Goal: Information Seeking & Learning: Learn about a topic

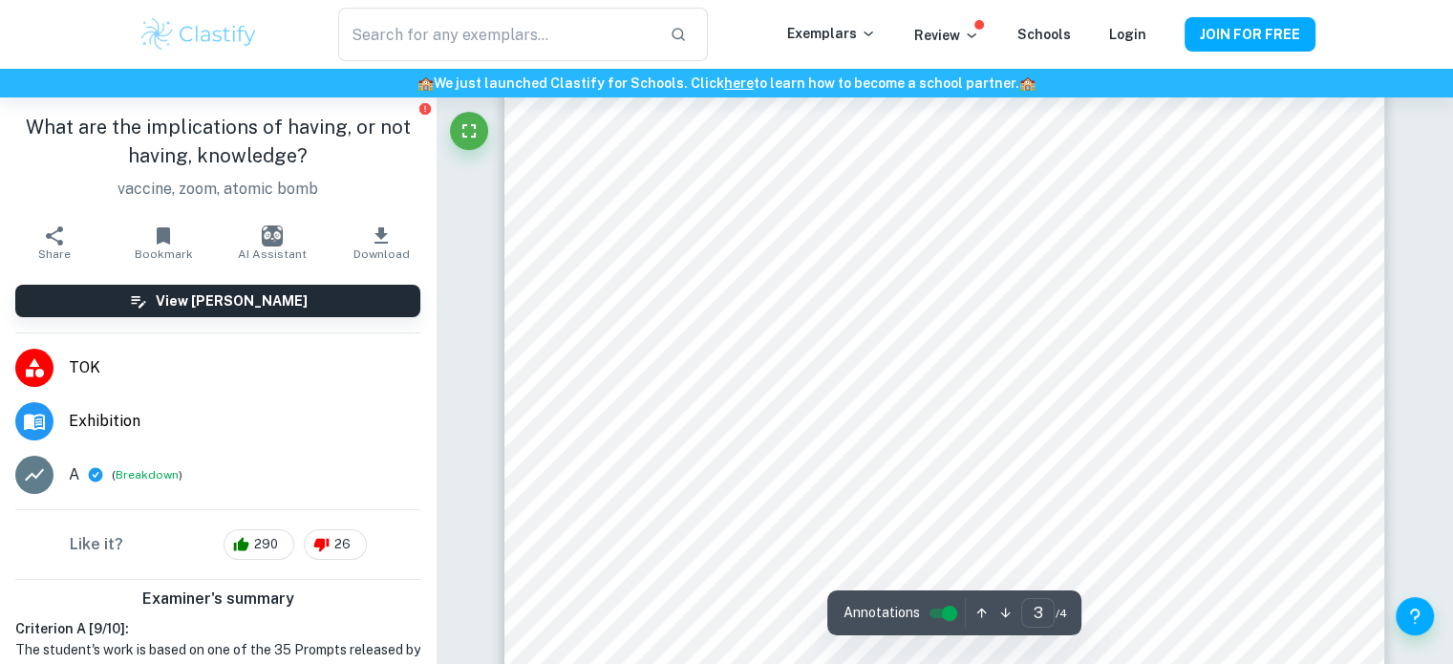
scroll to position [3133, 0]
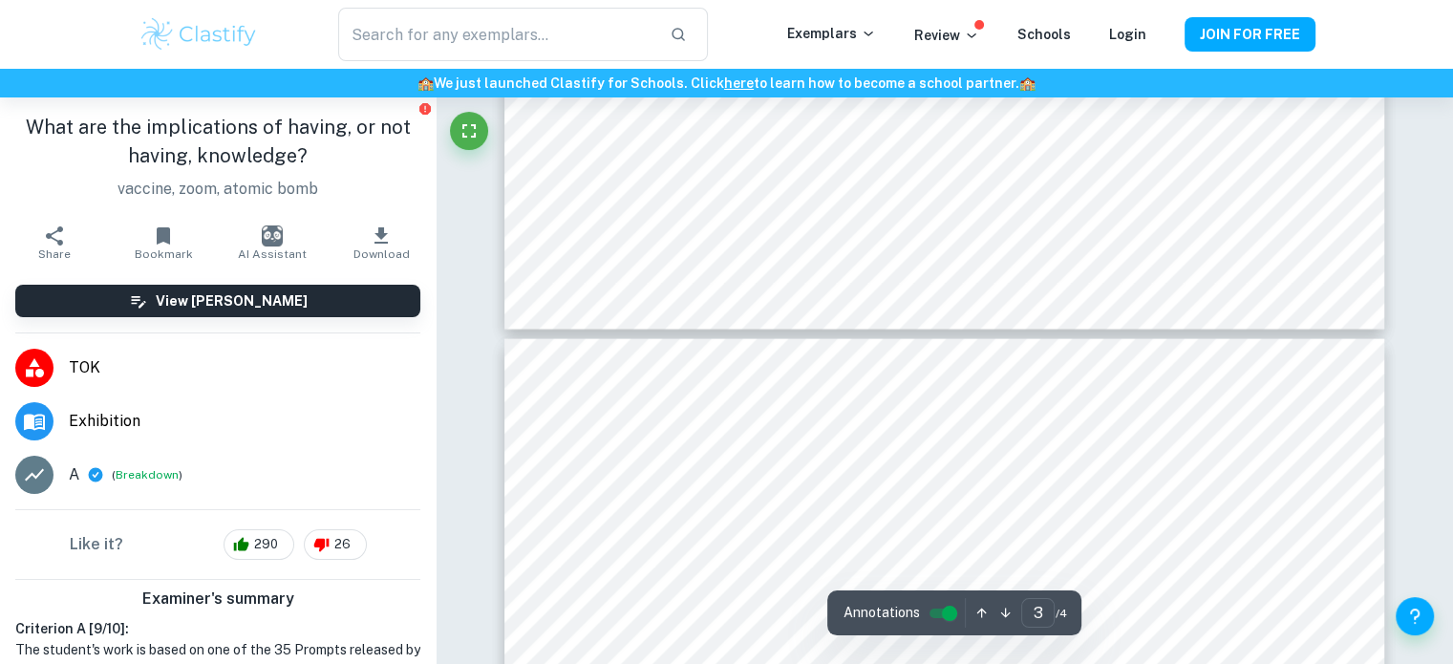
type input "4"
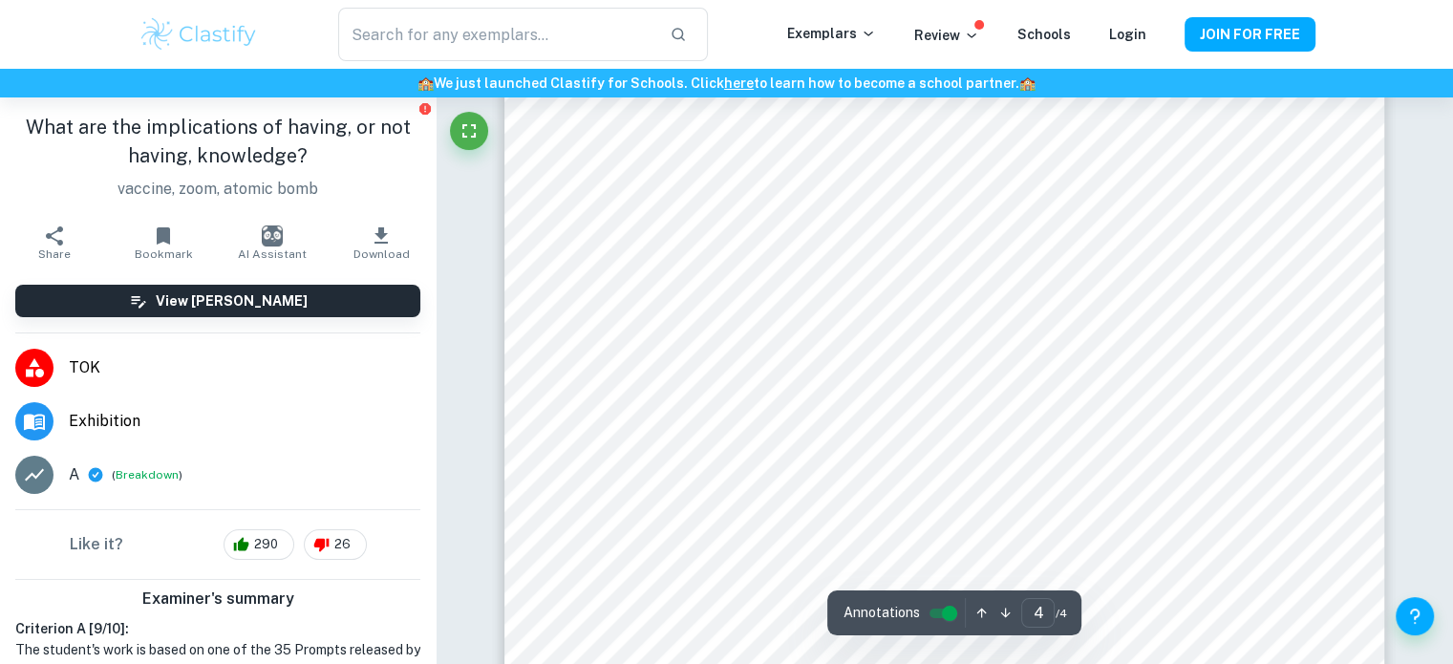
scroll to position [4631, 0]
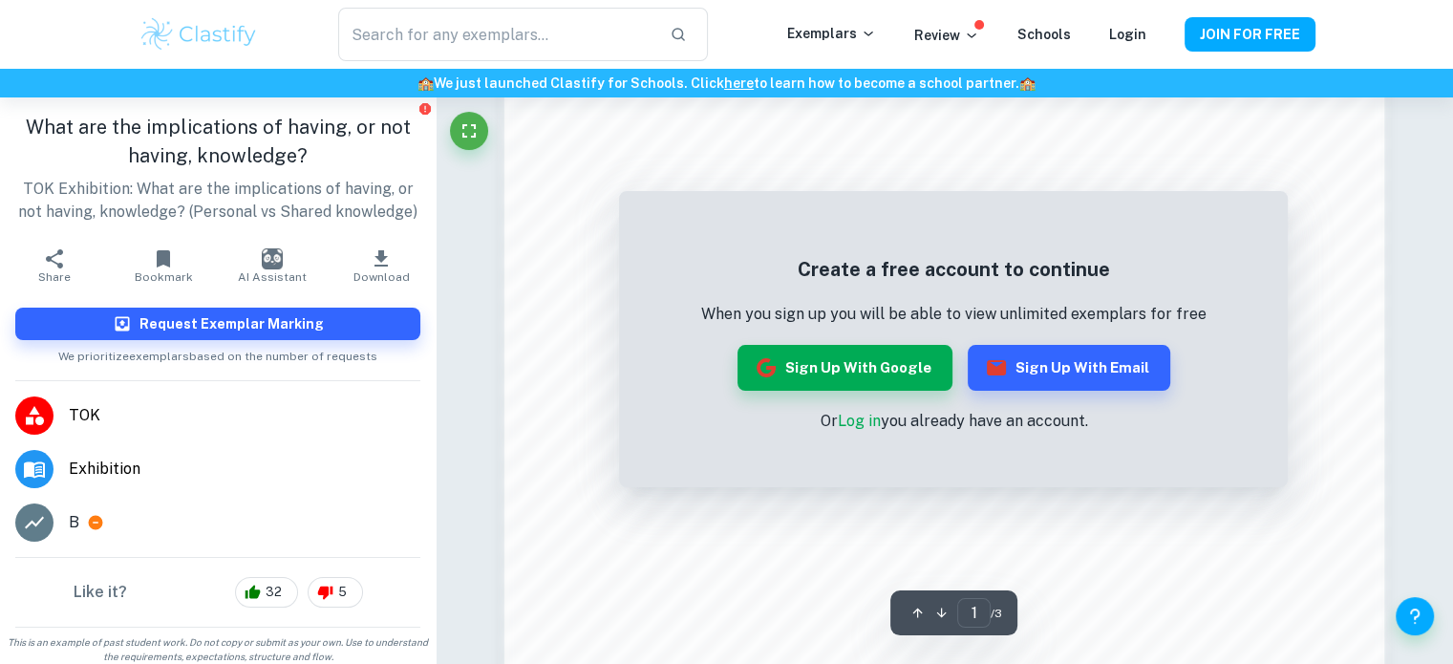
scroll to position [1422, 0]
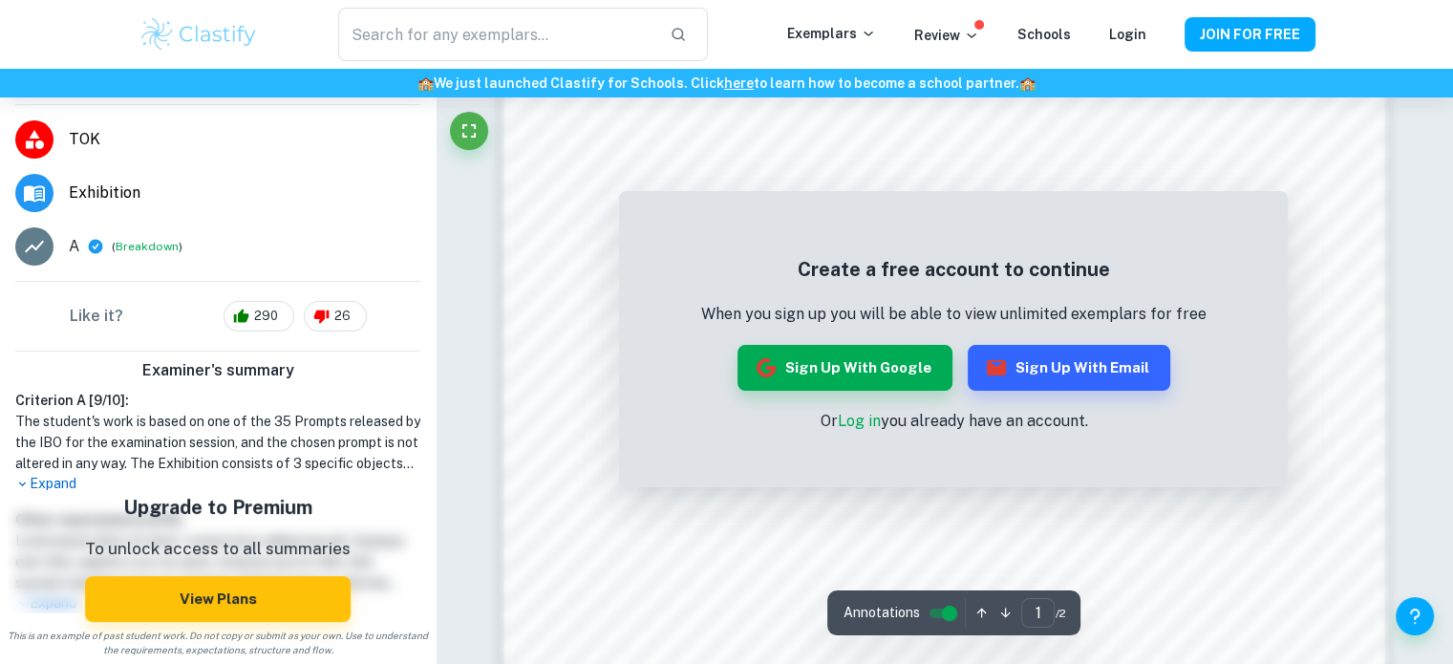
scroll to position [2083, 0]
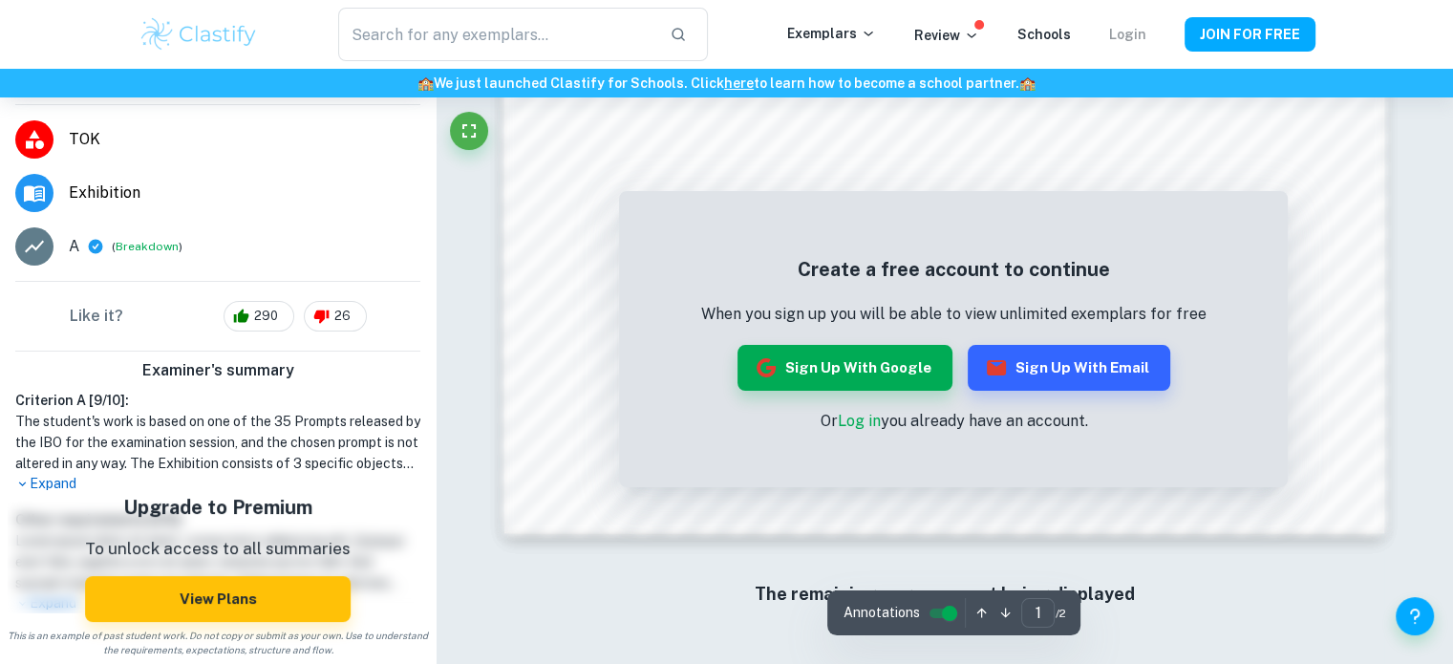
click at [1136, 41] on link "Login" at bounding box center [1127, 34] width 37 height 15
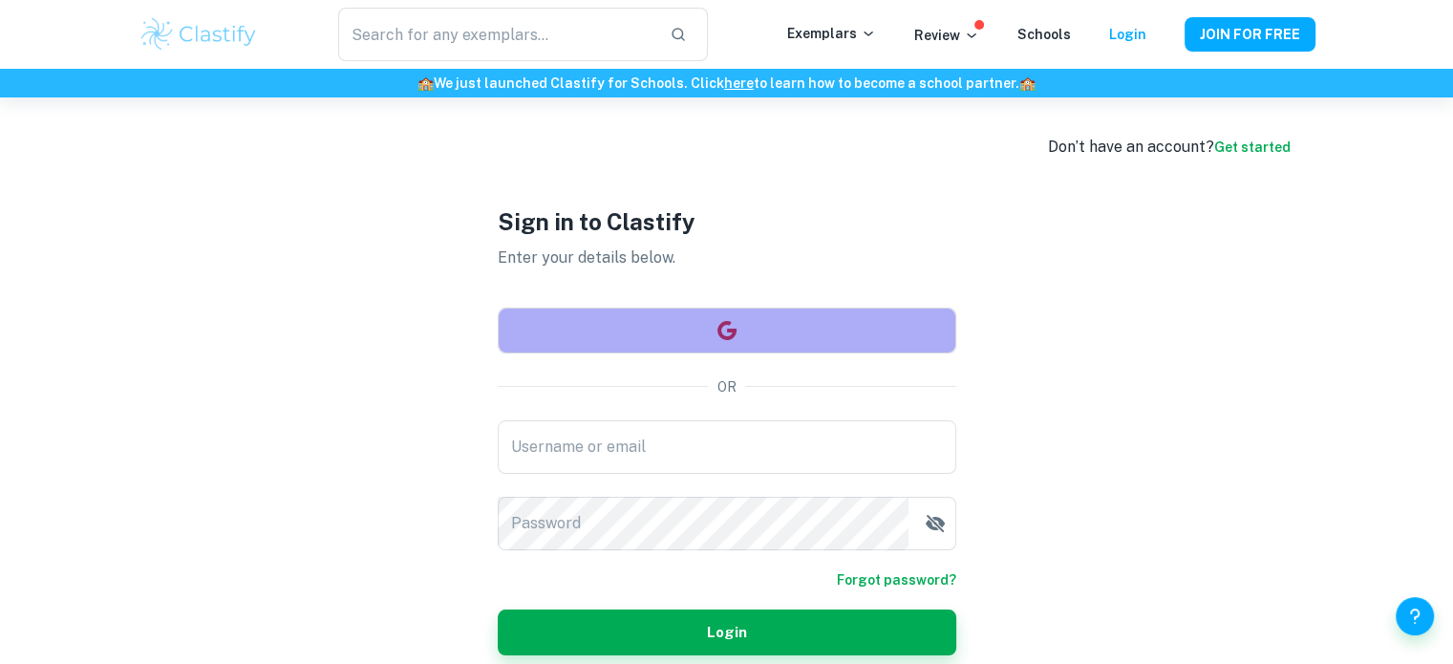
click at [714, 328] on button "button" at bounding box center [727, 331] width 459 height 46
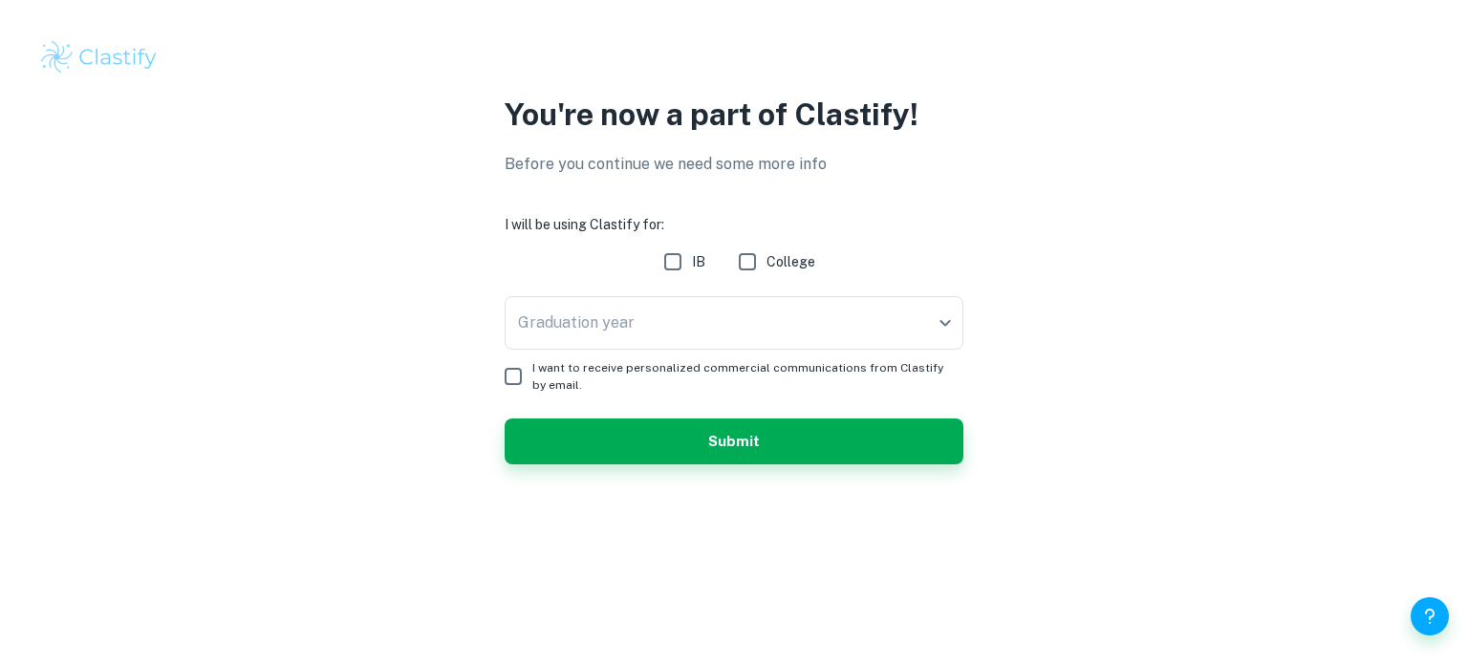
click at [678, 250] on input "IB" at bounding box center [673, 262] width 38 height 38
checkbox input "true"
click at [667, 312] on body "We value your privacy We use cookies to enhance your browsing experience, serve…" at bounding box center [734, 332] width 1468 height 664
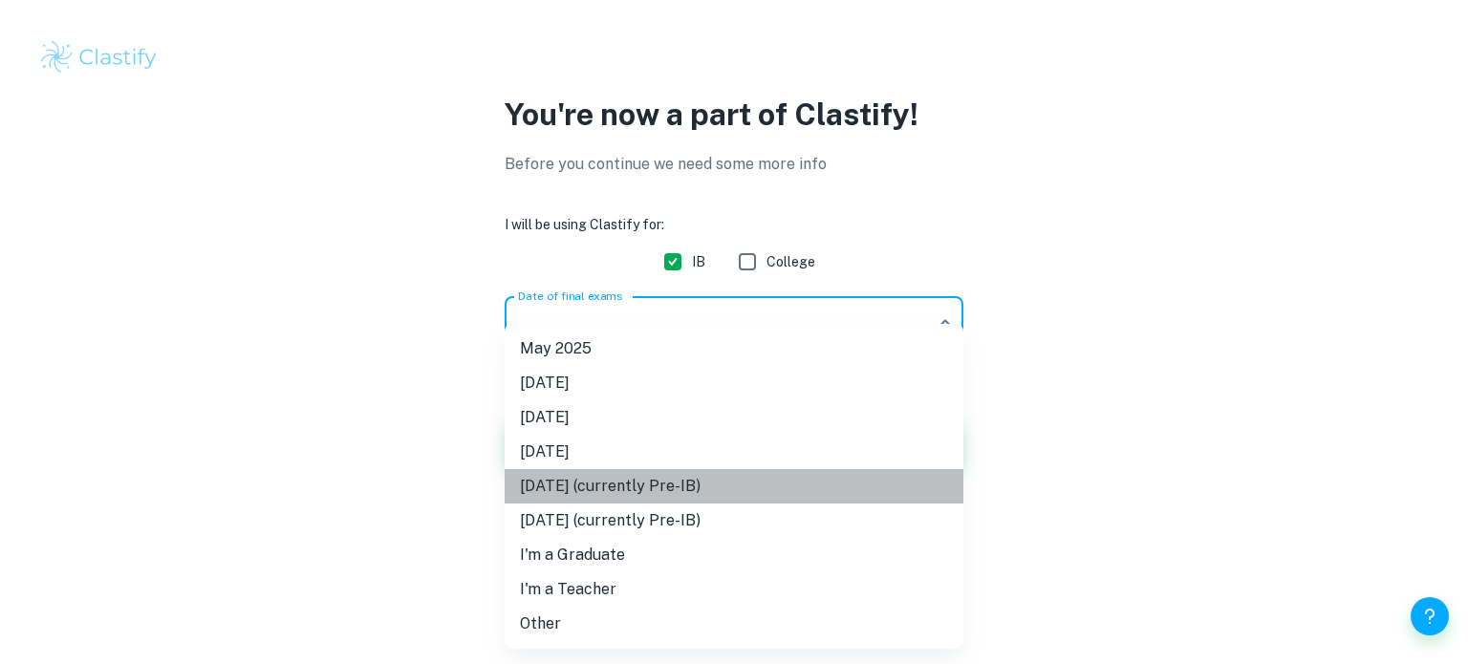
click at [583, 478] on li "May 2027 (currently Pre-IB)" at bounding box center [733, 486] width 459 height 34
type input "M27"
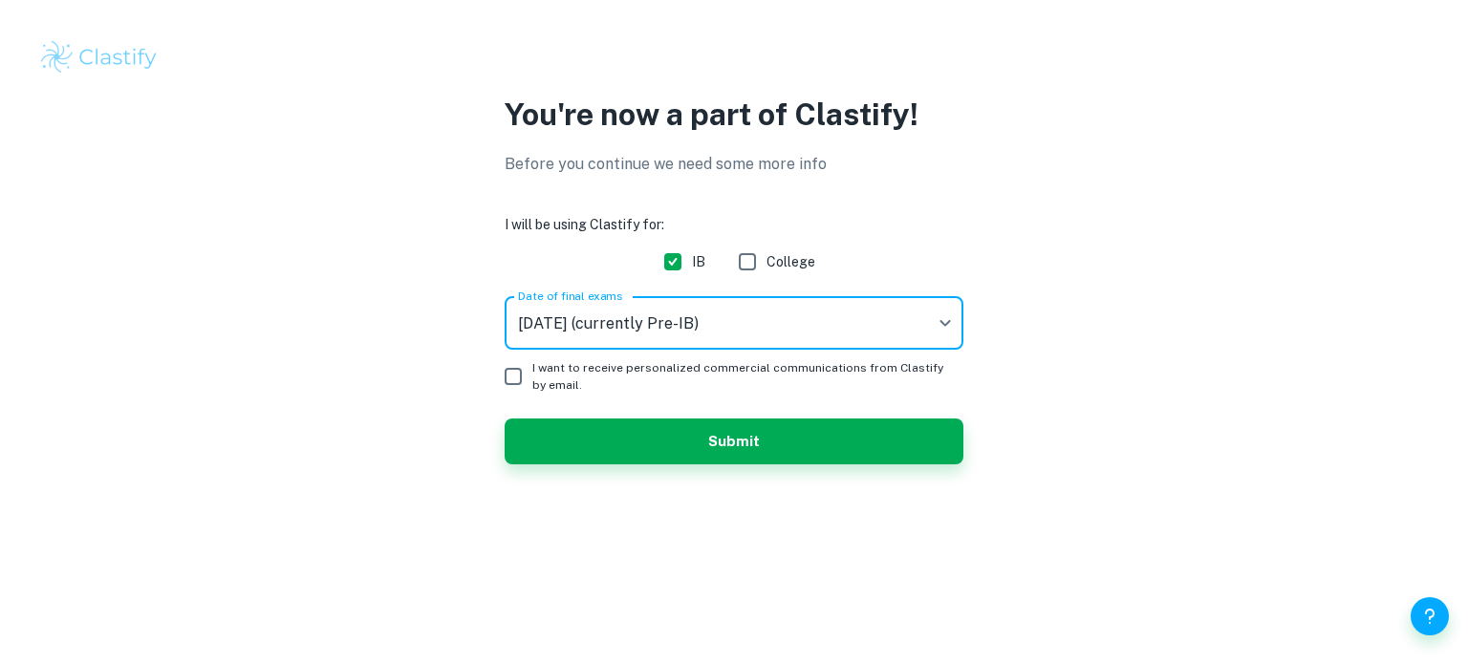
click at [752, 410] on form "I will be using Clastify for: IB College Date of final exams May 2027 (currentl…" at bounding box center [733, 339] width 459 height 250
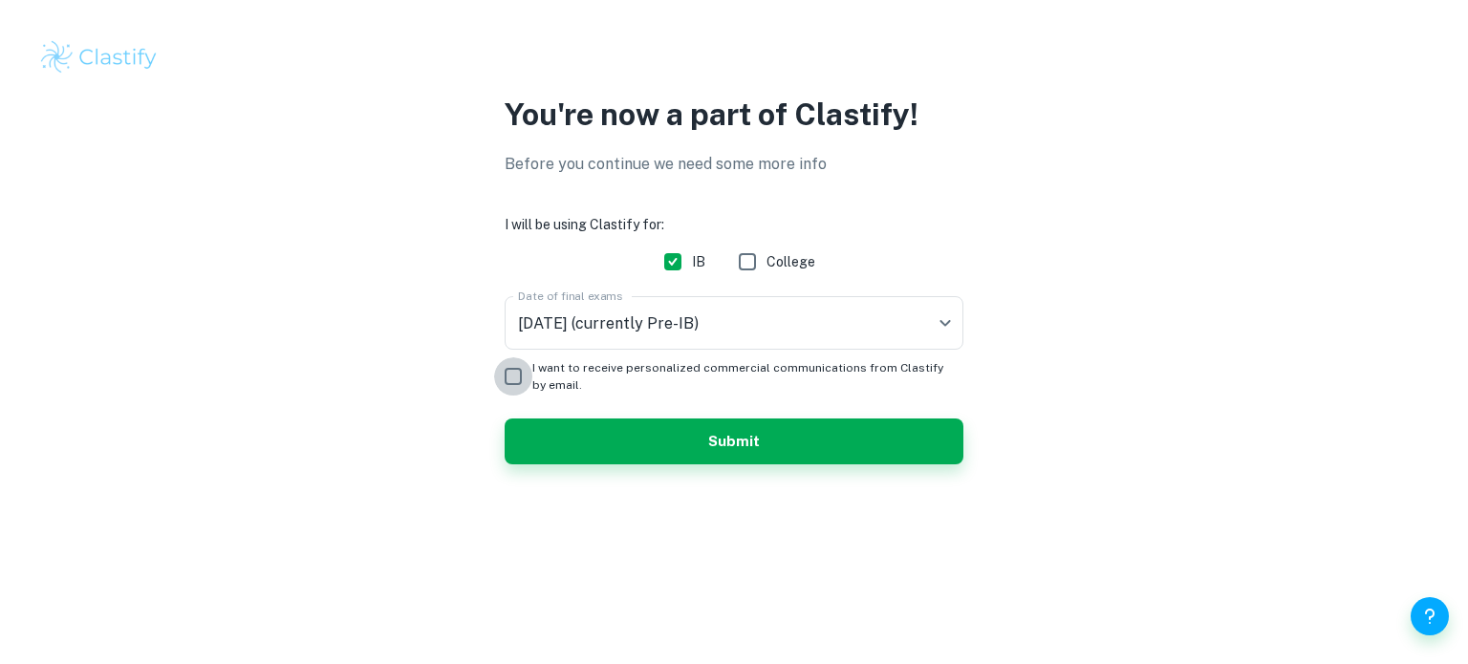
click at [504, 387] on input "I want to receive personalized commercial communications from Clastify by email." at bounding box center [513, 376] width 38 height 38
checkbox input "true"
click at [716, 430] on button "Submit" at bounding box center [733, 442] width 459 height 46
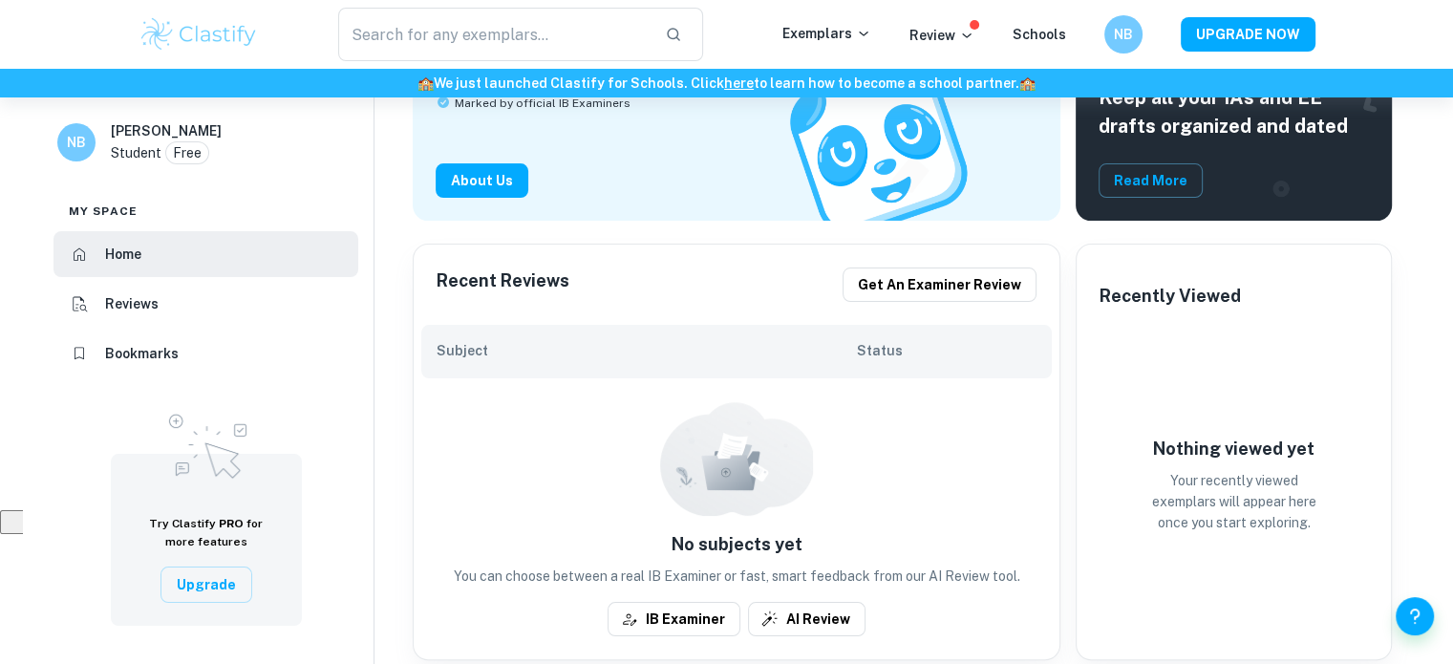
scroll to position [568, 0]
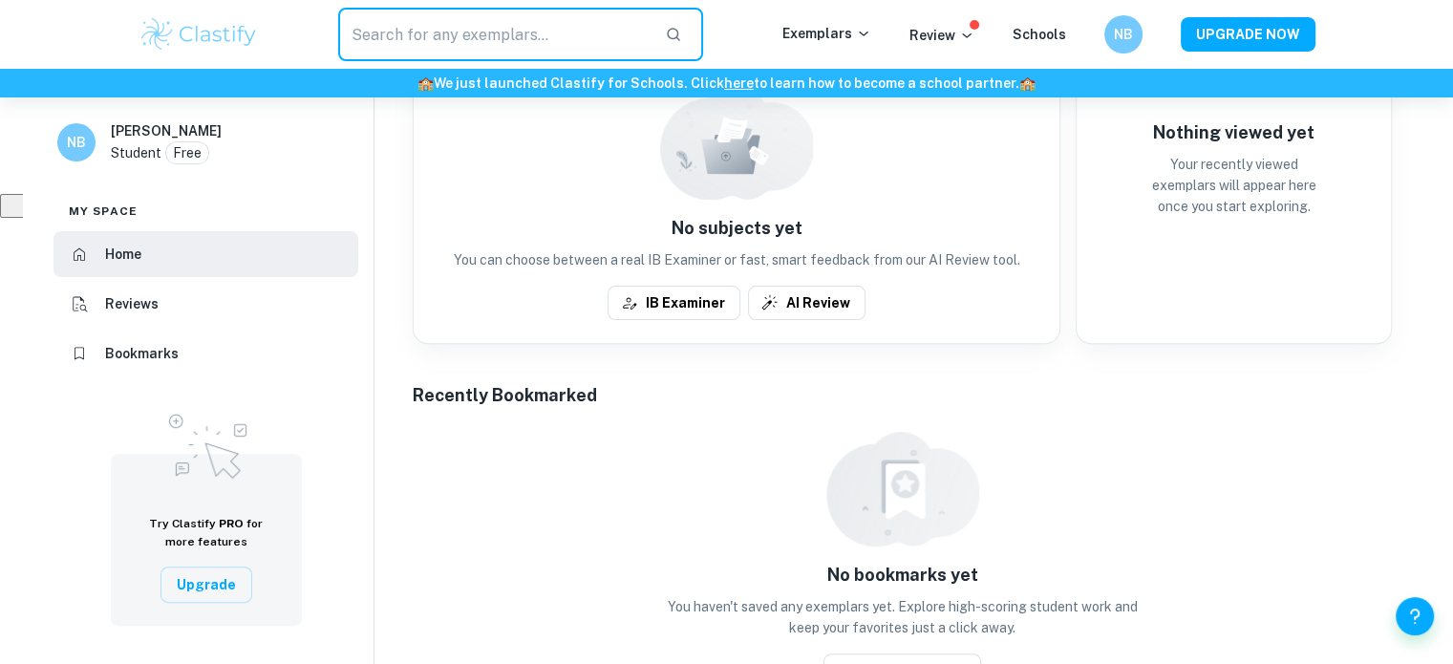
click at [369, 21] on input "text" at bounding box center [494, 35] width 312 height 54
paste input "What are the implications of having, or not having, knowledge?"
type input "What are the implications of having, or not having, knowledge?"
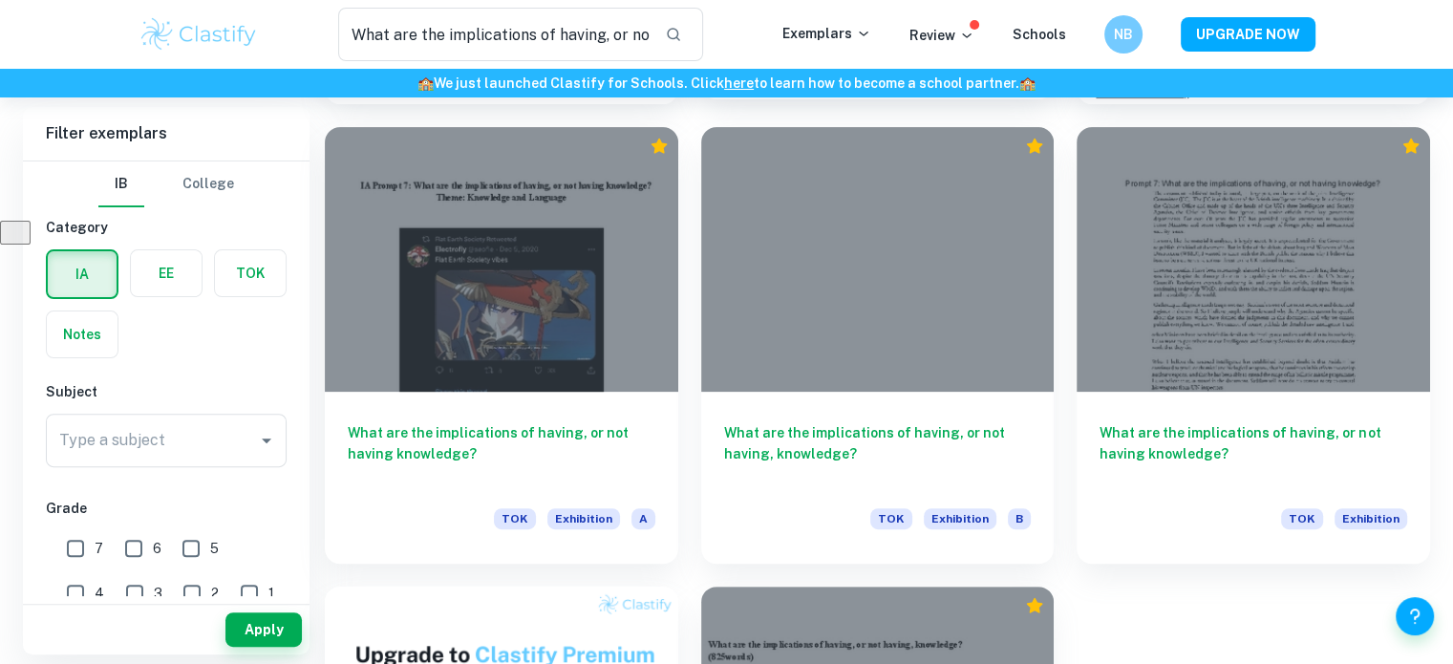
scroll to position [542, 0]
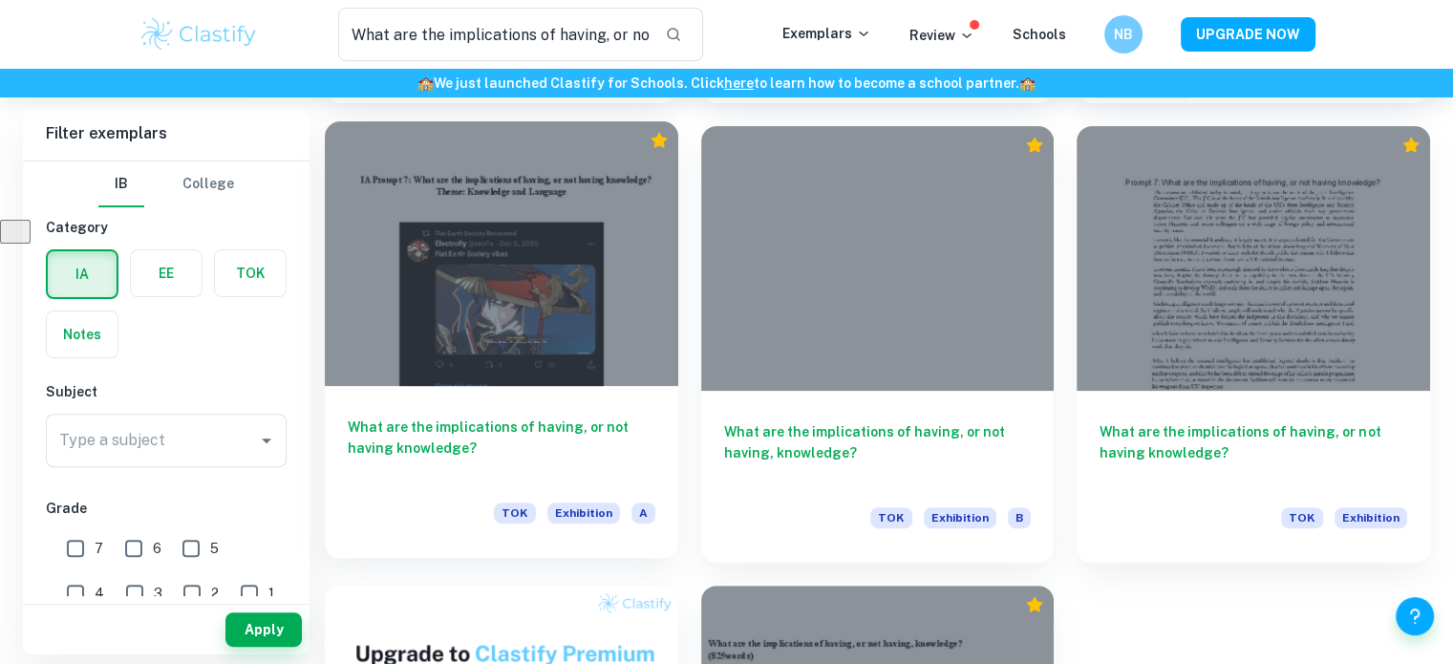
click at [440, 450] on h6 "What are the implications of having, or not having knowledge?" at bounding box center [502, 448] width 308 height 63
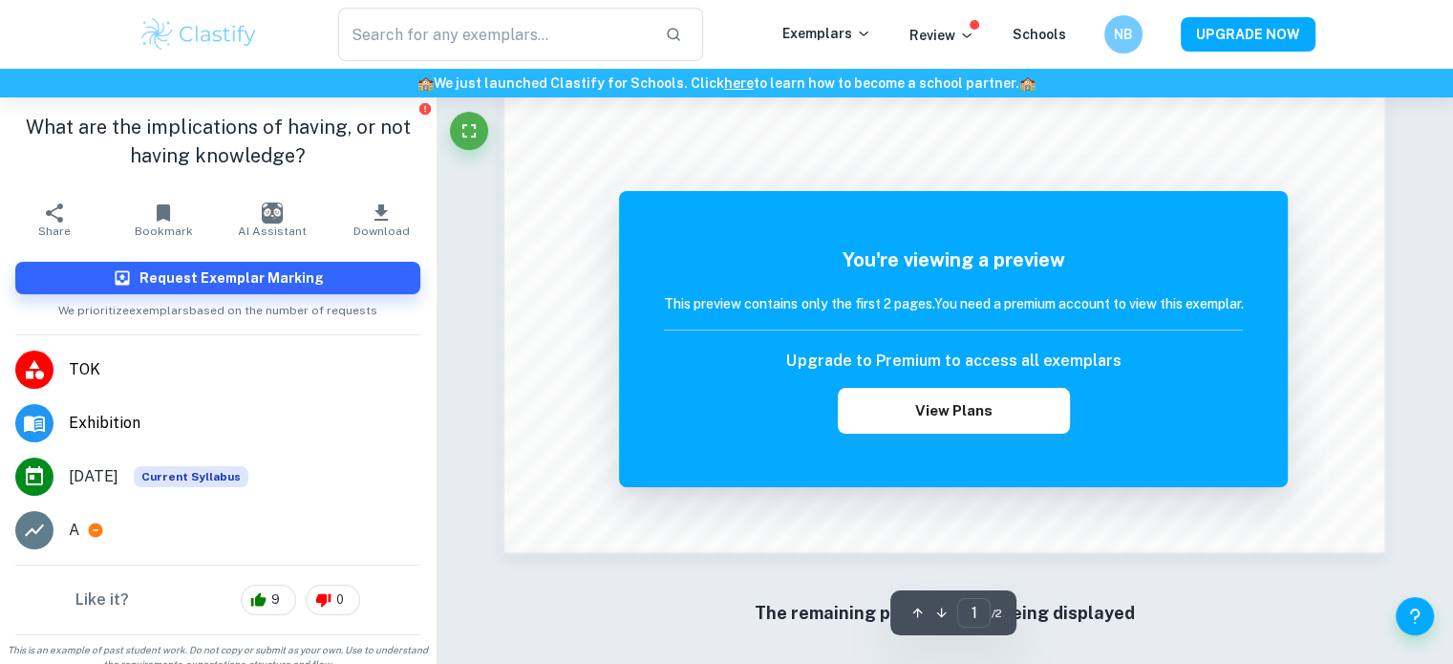
scroll to position [2079, 0]
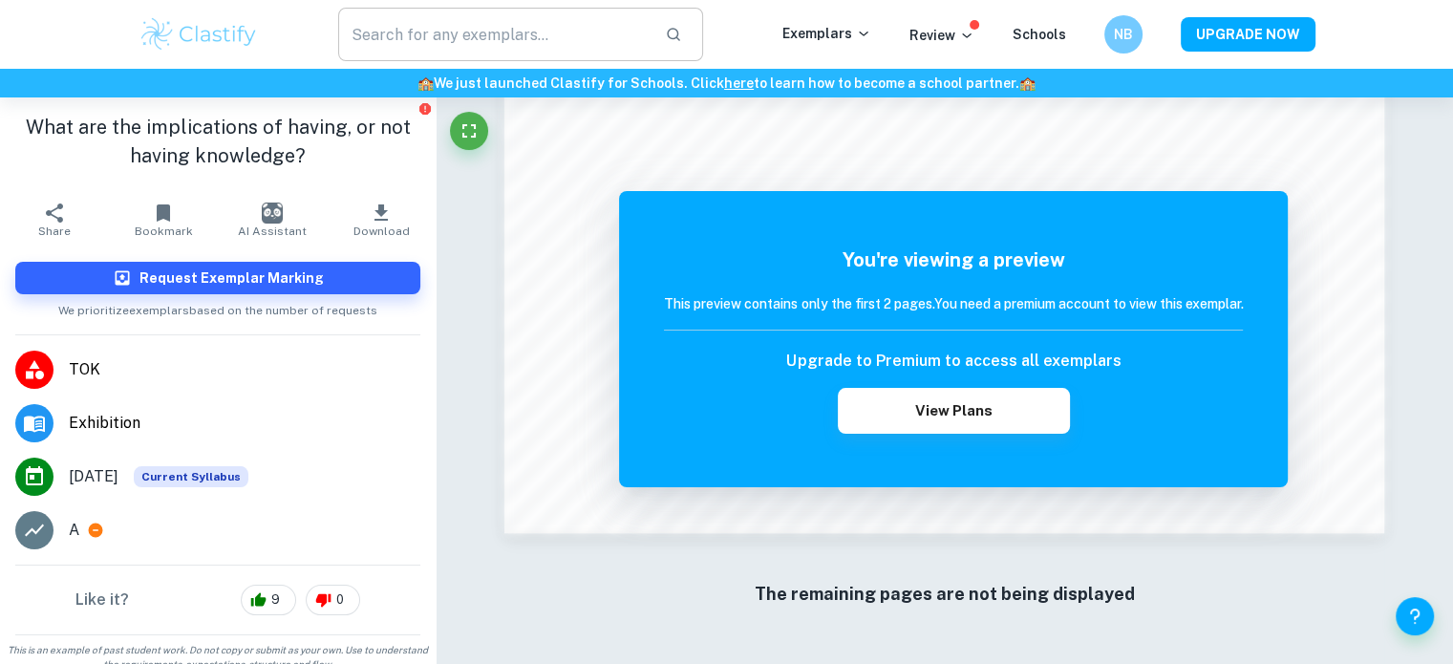
type input "What are the implications of having, or not having, knowledge?"
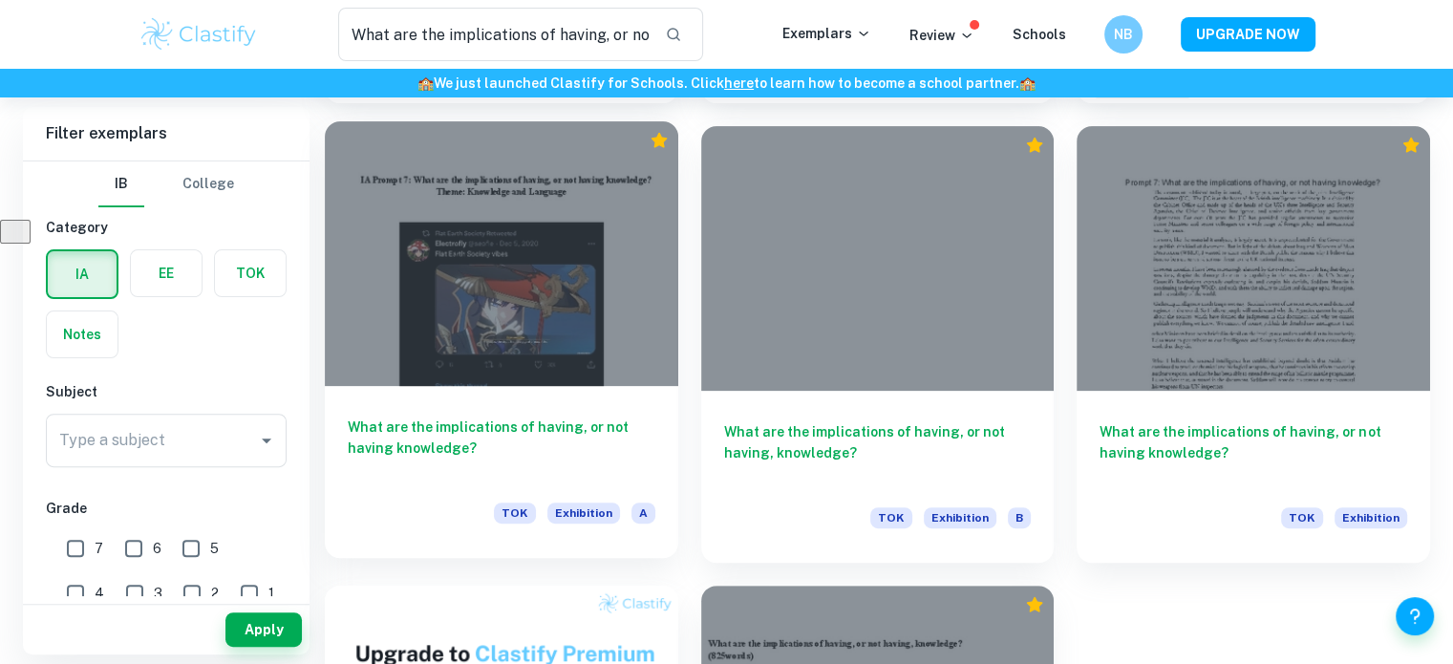
scroll to position [900, 0]
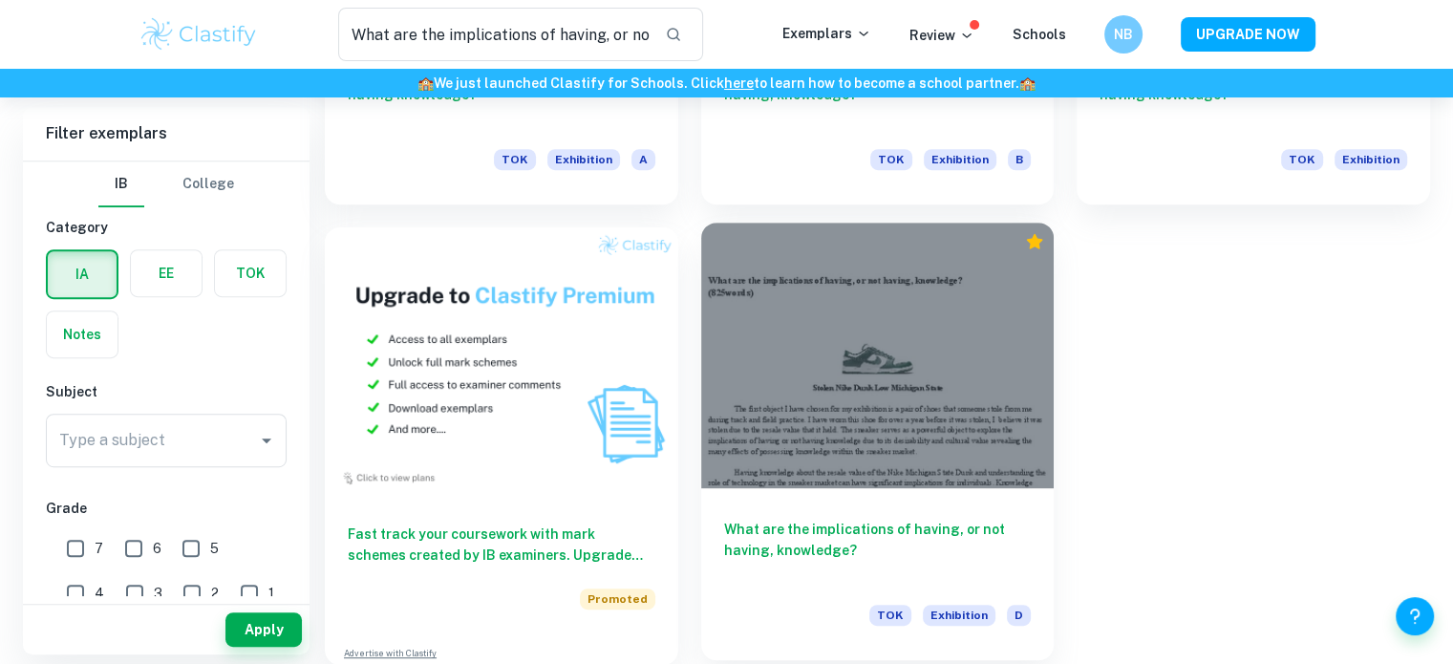
click at [786, 532] on h6 "What are the implications of having, or not having, knowledge?" at bounding box center [878, 550] width 308 height 63
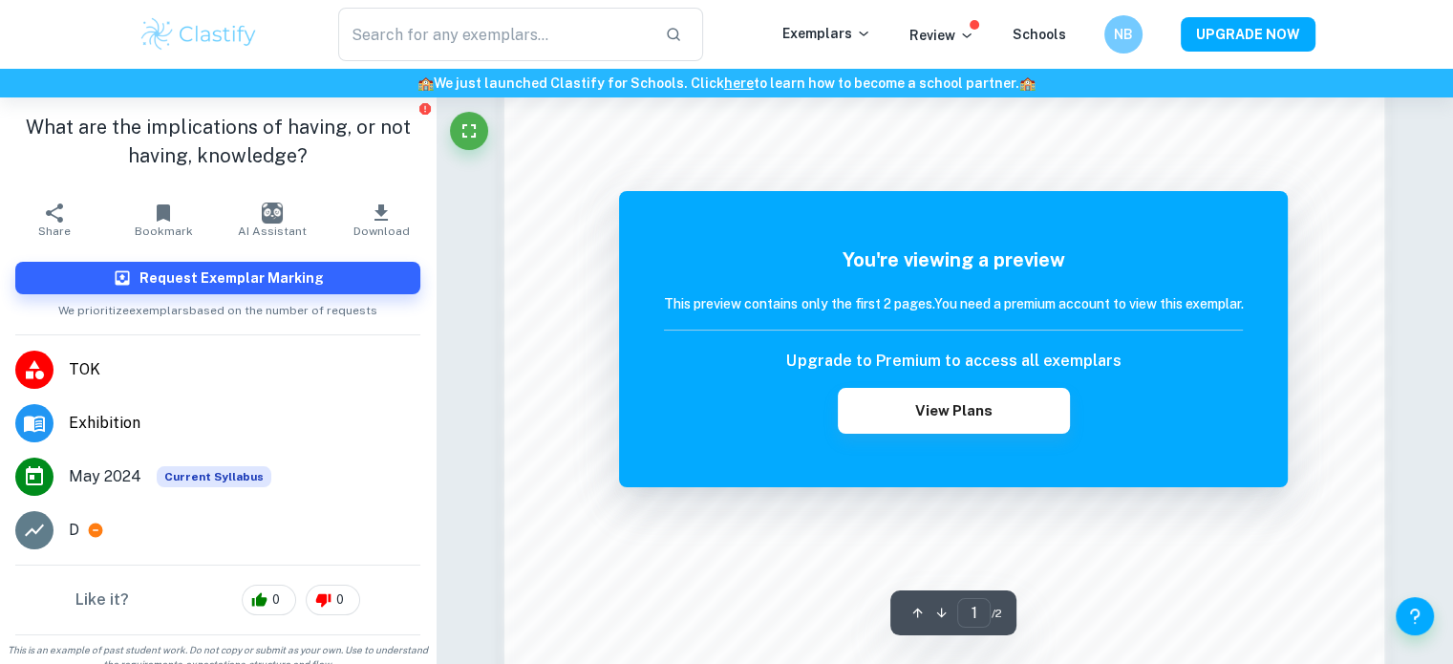
scroll to position [1871, 0]
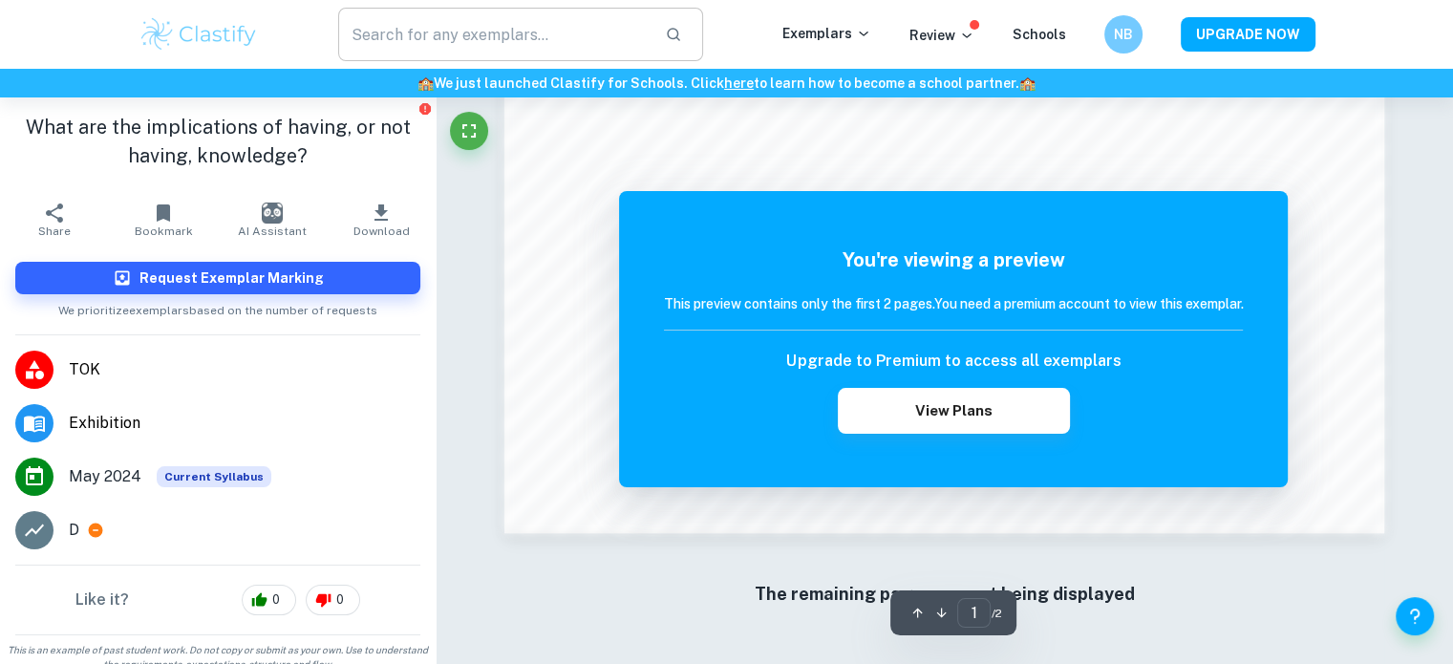
type input "What are the implications of having, or not having, knowledge?"
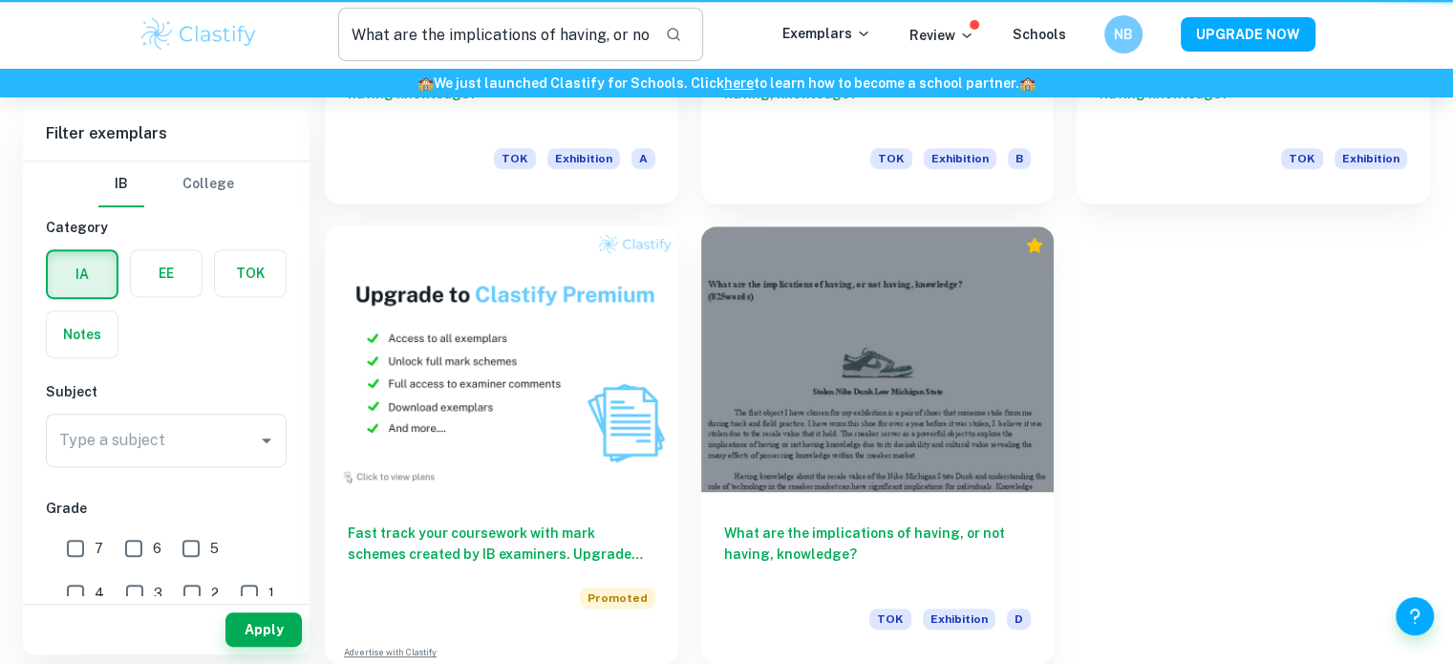
scroll to position [900, 0]
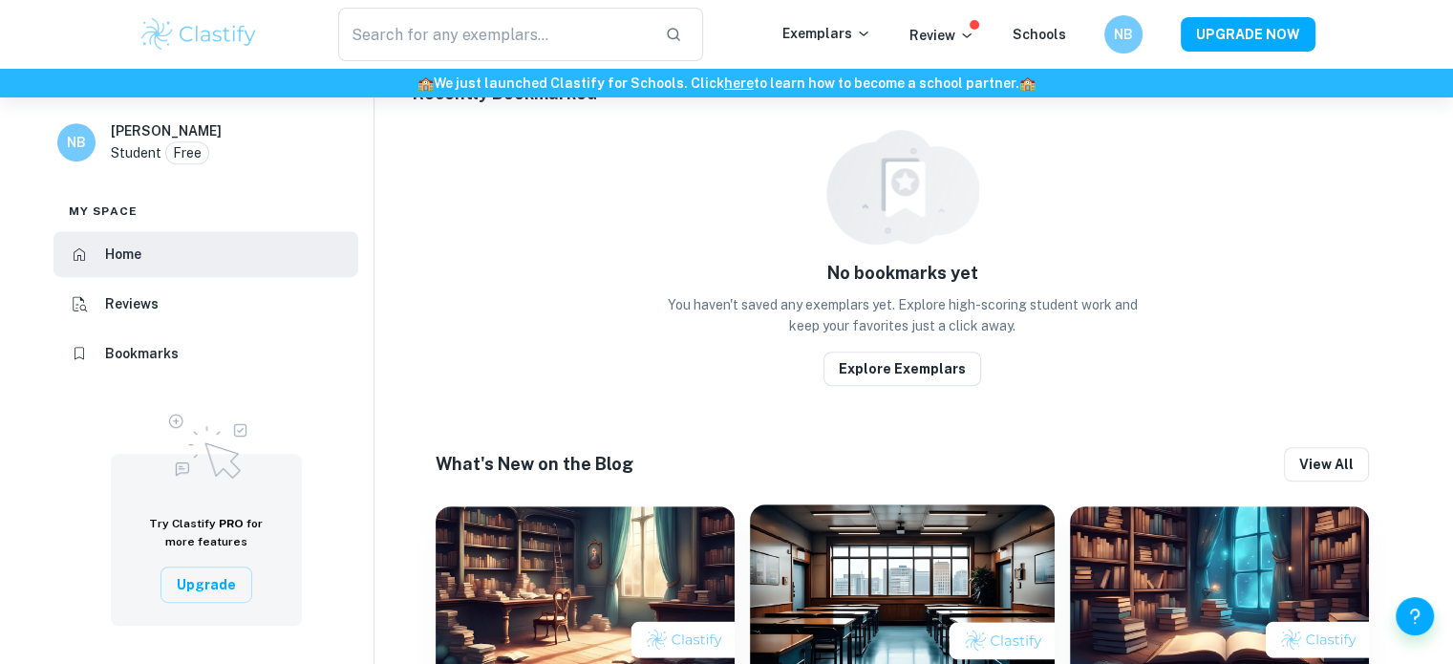
scroll to position [1076, 0]
